Goal: Information Seeking & Learning: Learn about a topic

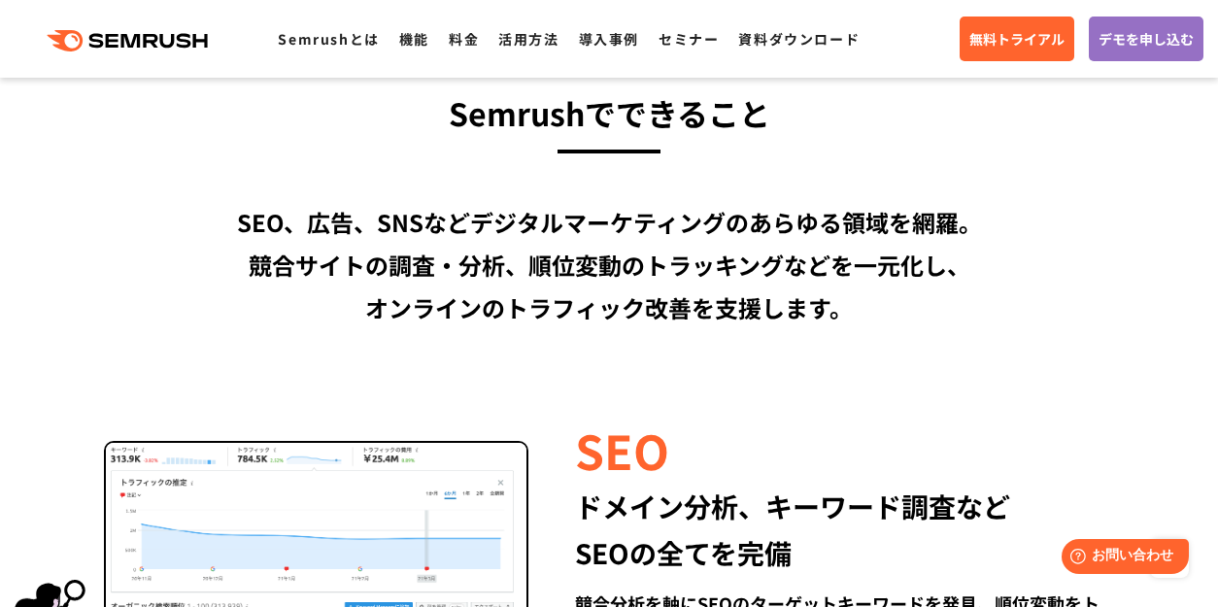
scroll to position [1487, 0]
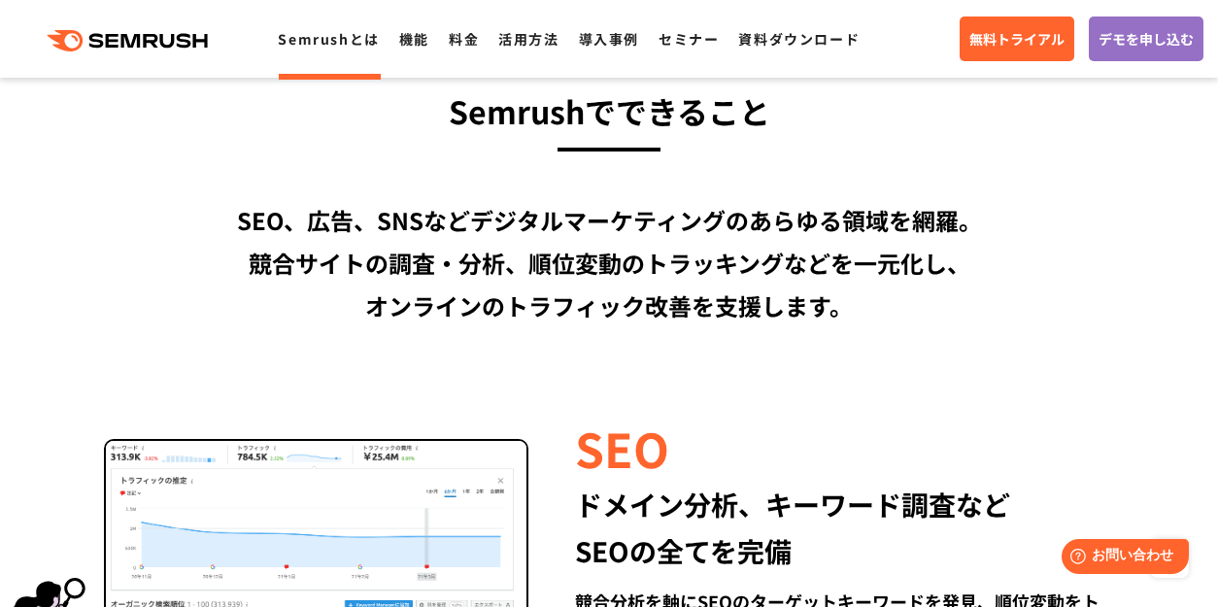
click at [342, 33] on link "Semrushとは" at bounding box center [328, 38] width 101 height 19
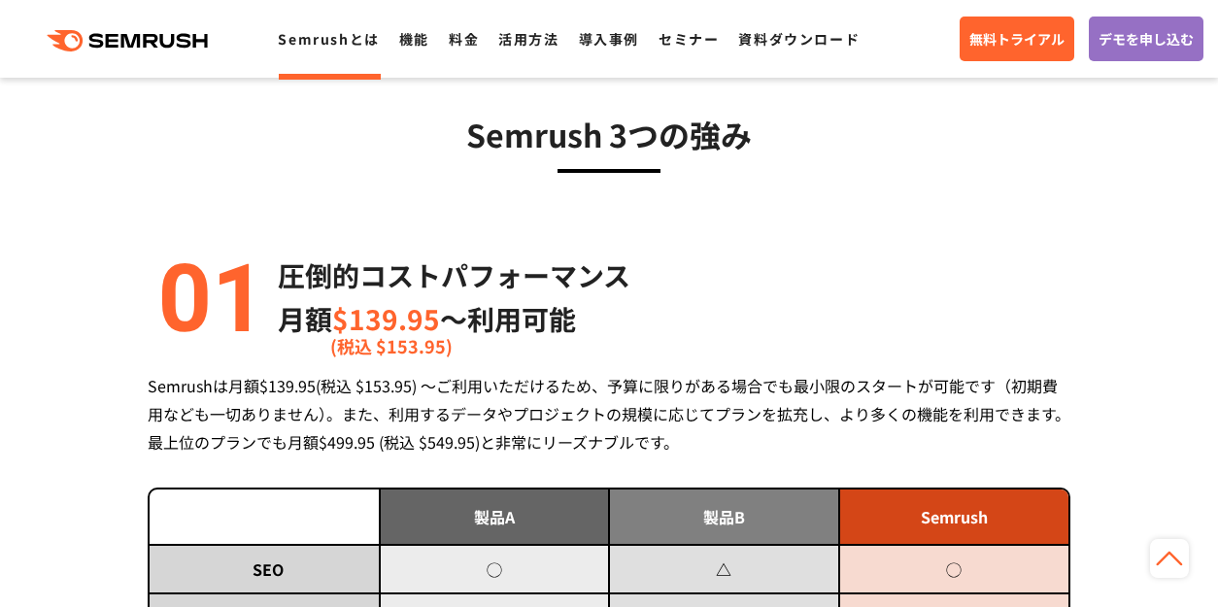
scroll to position [694, 0]
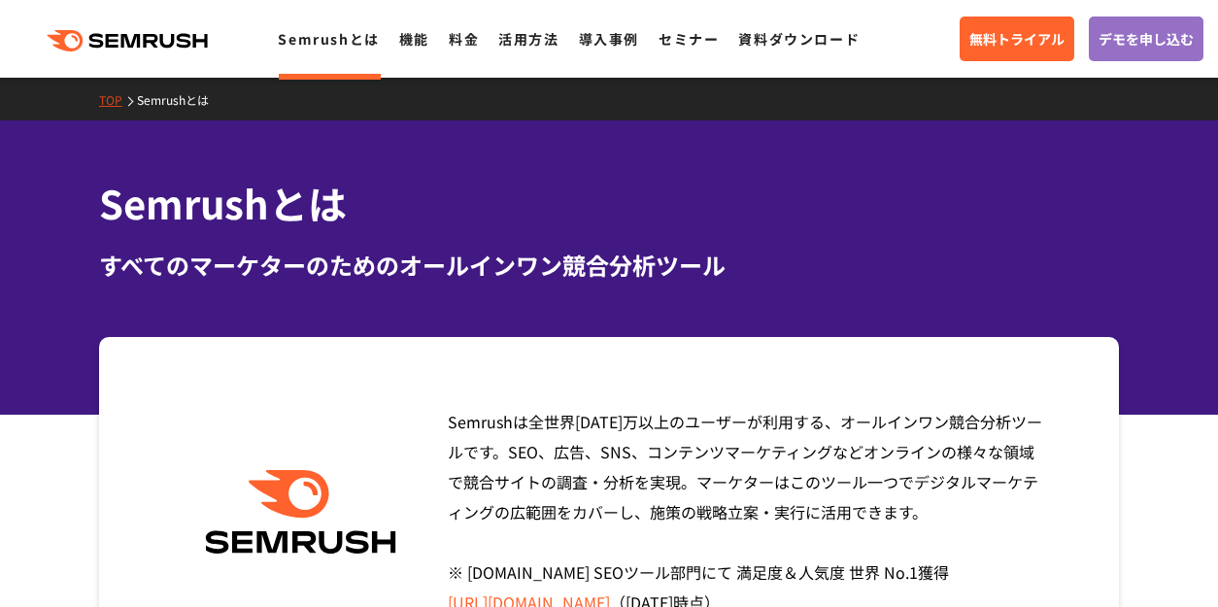
click at [180, 36] on icon ".cls {fill: #FF642D;}" at bounding box center [128, 40] width 219 height 21
